Goal: Check status: Check status

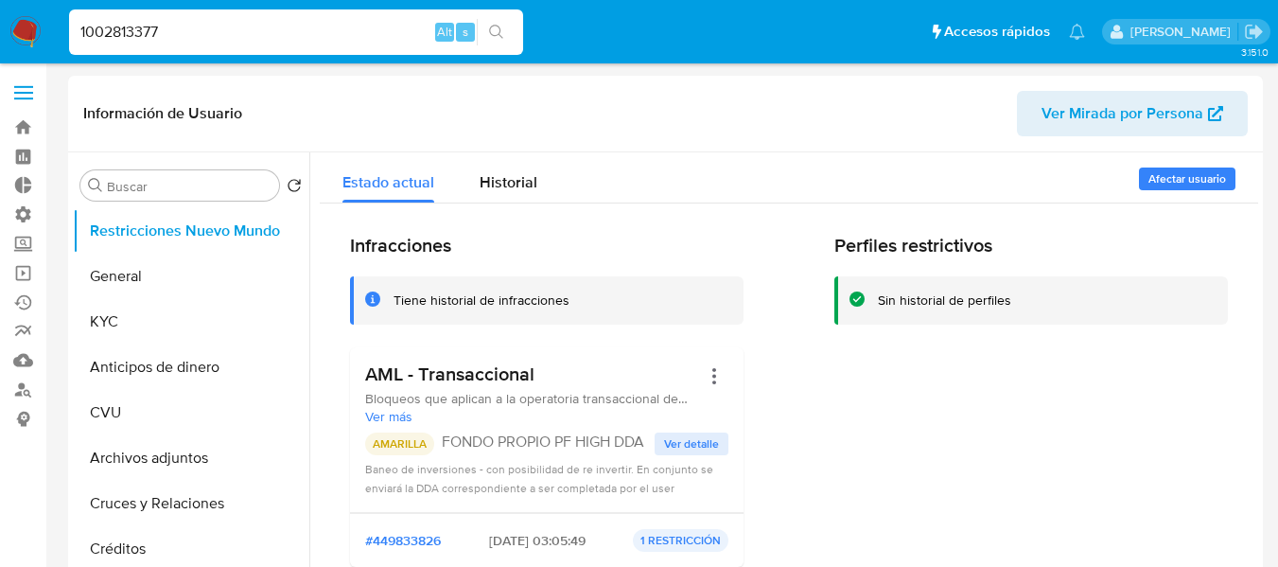
select select "10"
type input "1002813377"
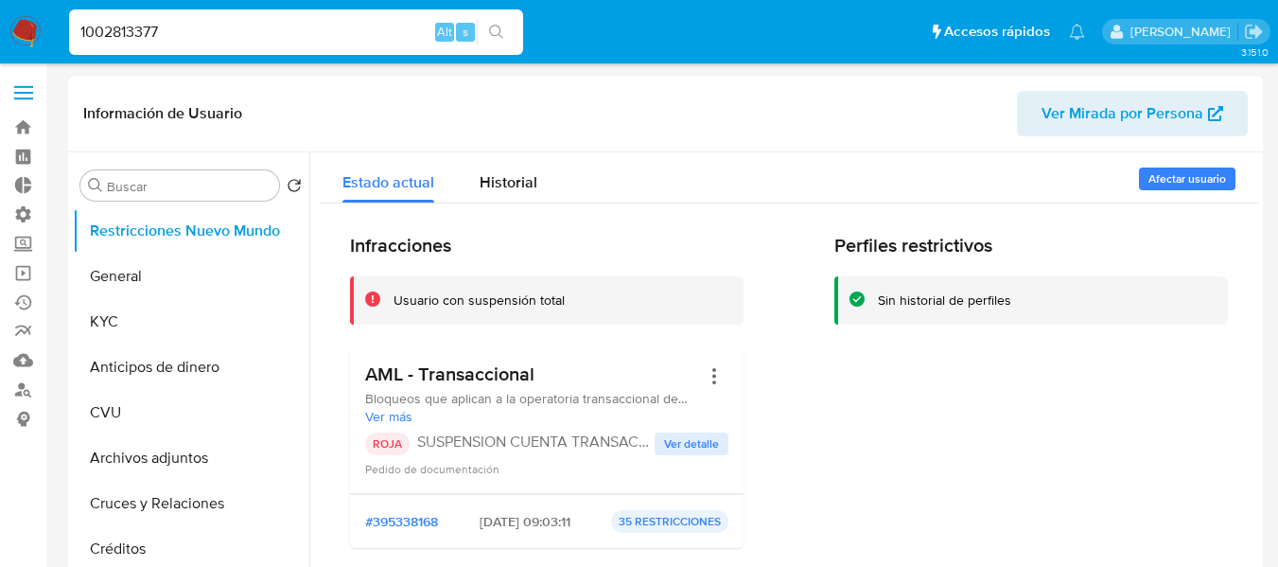
select select "10"
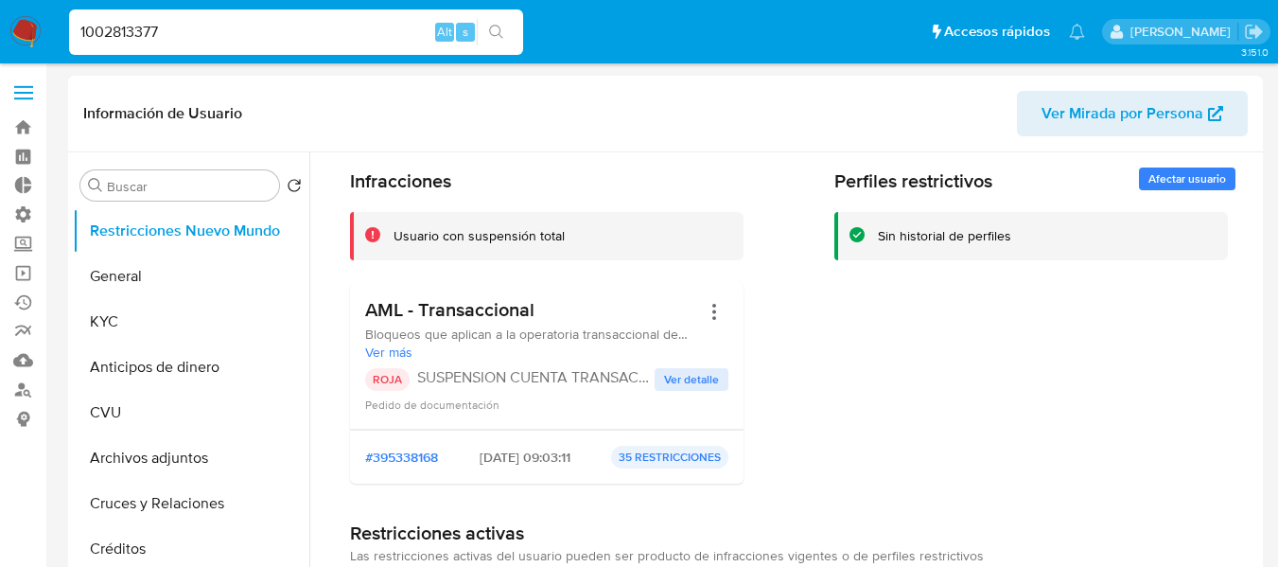
scroll to position [95, 0]
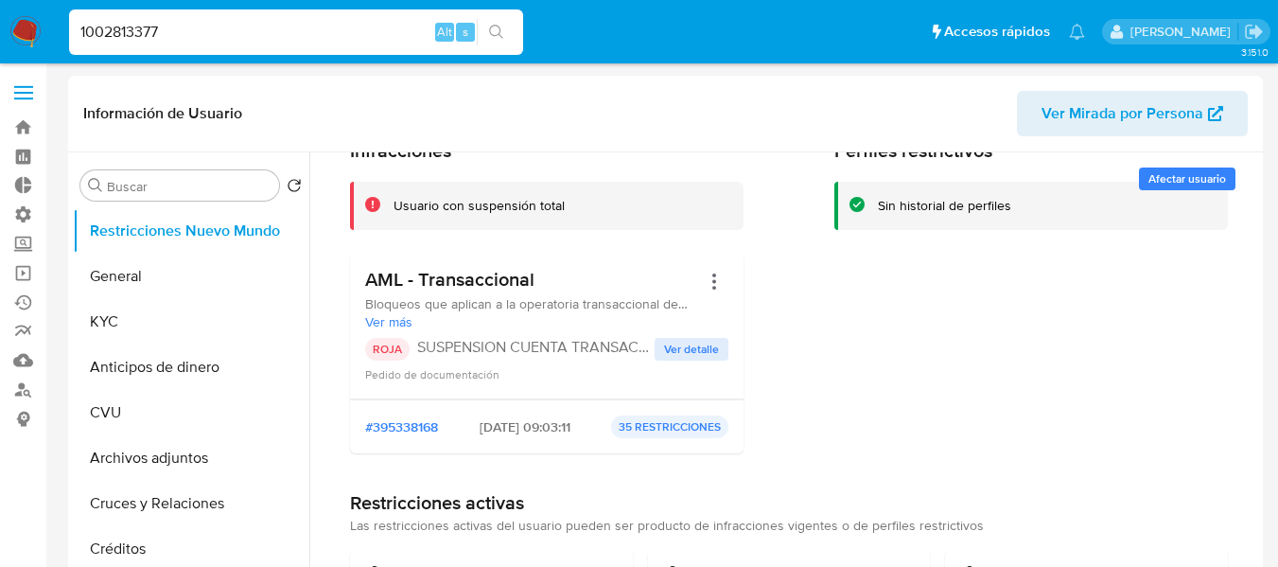
drag, startPoint x: 496, startPoint y: 428, endPoint x: 463, endPoint y: 420, distance: 33.0
click at [480, 420] on span "[DATE] 09:03:11" at bounding box center [525, 426] width 91 height 17
drag, startPoint x: 463, startPoint y: 420, endPoint x: 542, endPoint y: 426, distance: 78.7
click at [542, 426] on span "[DATE] 09:03:11" at bounding box center [525, 426] width 91 height 17
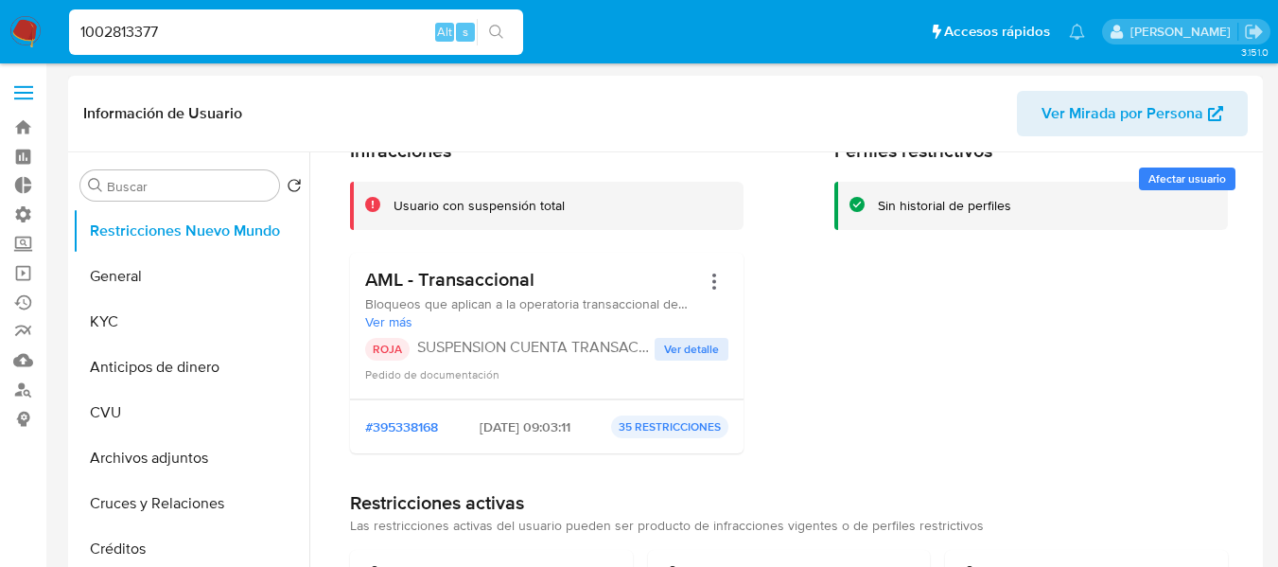
click at [532, 426] on span "[DATE] 09:03:11" at bounding box center [525, 426] width 91 height 17
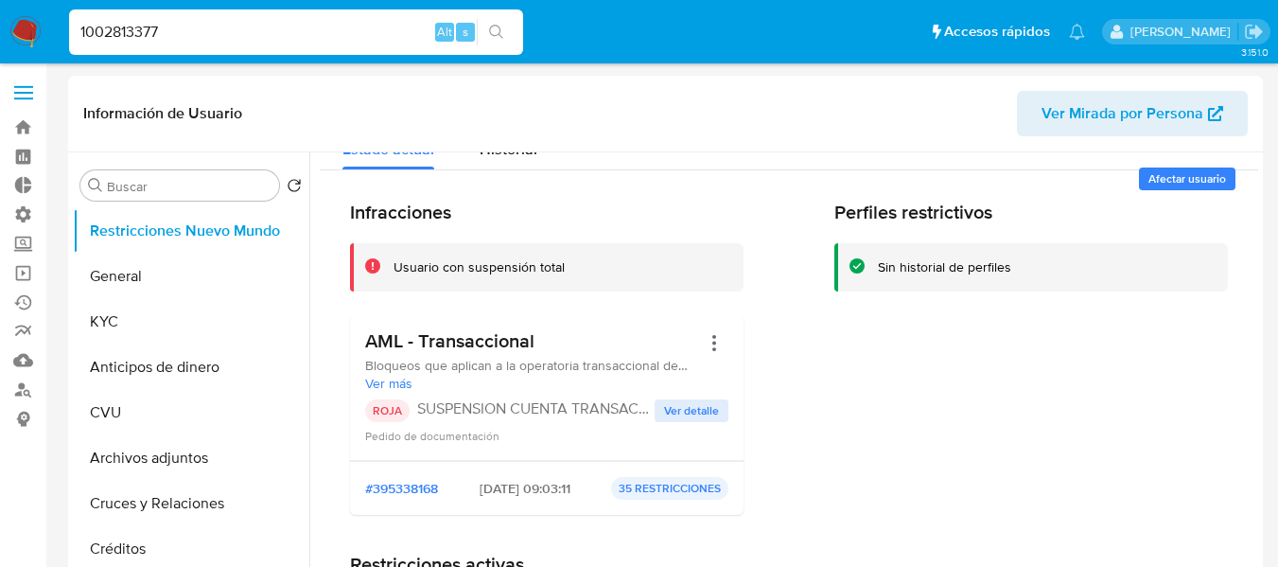
scroll to position [0, 0]
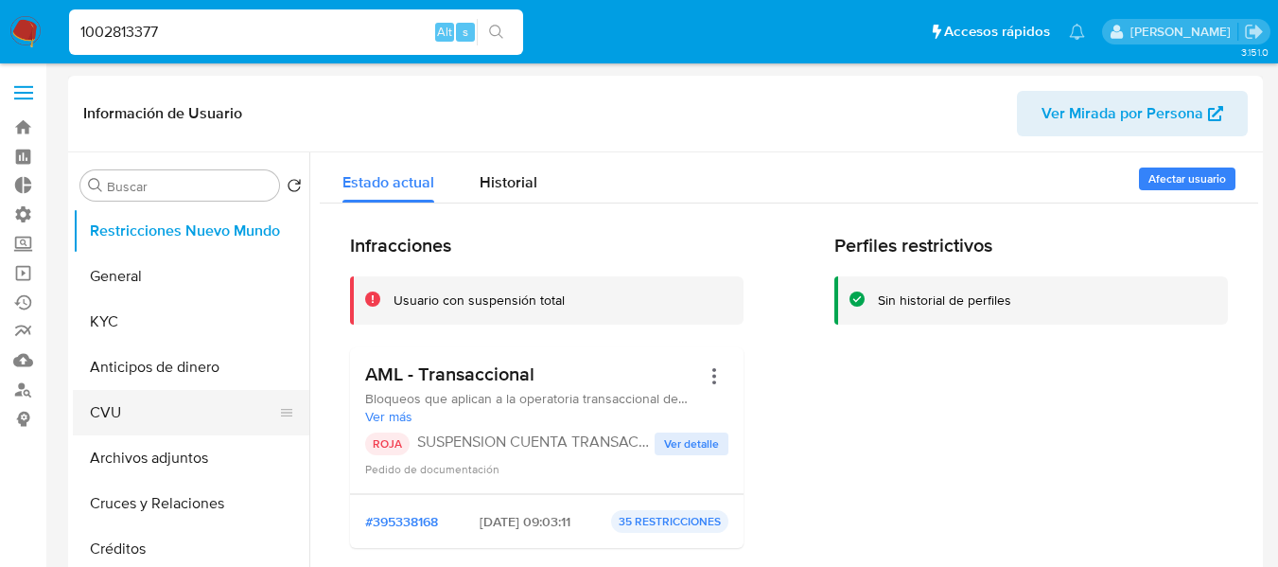
click at [126, 416] on button "CVU" at bounding box center [183, 412] width 221 height 45
